Goal: Obtain resource: Obtain resource

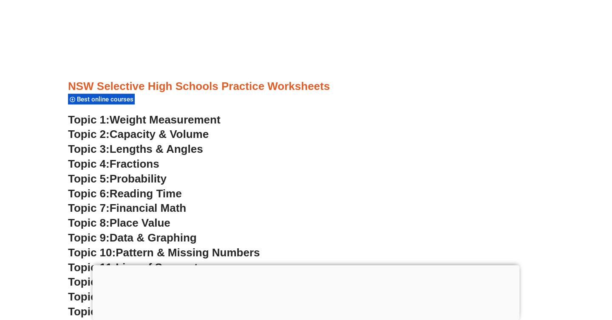
scroll to position [2129, 0]
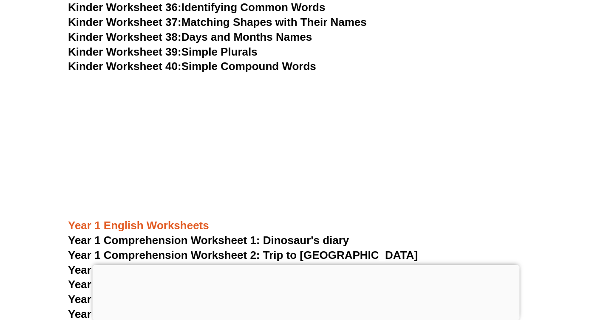
scroll to position [1072, 0]
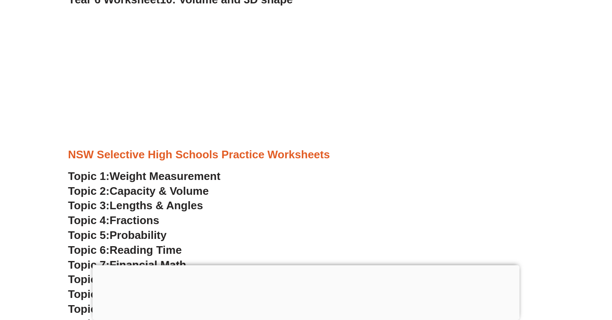
scroll to position [2439, 0]
